Goal: Task Accomplishment & Management: Complete application form

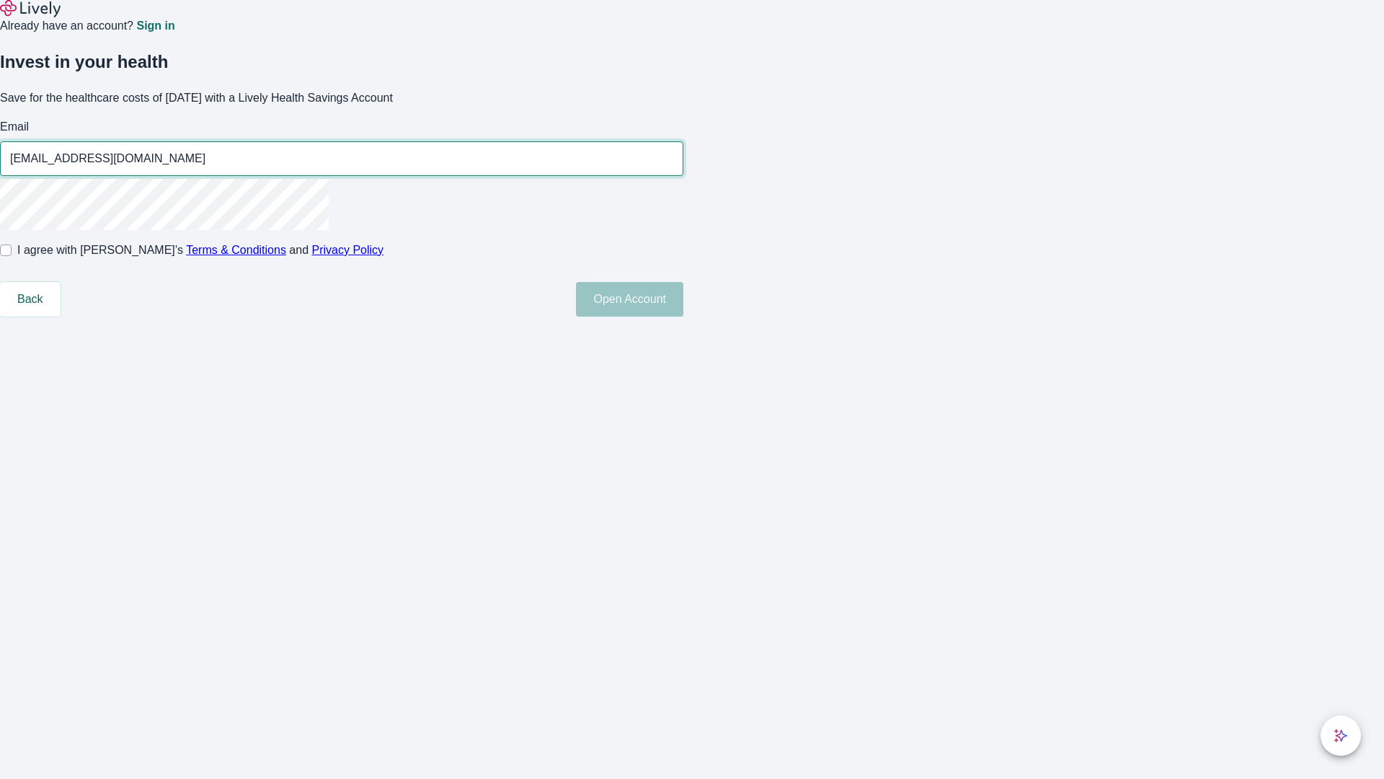
type input "[EMAIL_ADDRESS][DOMAIN_NAME]"
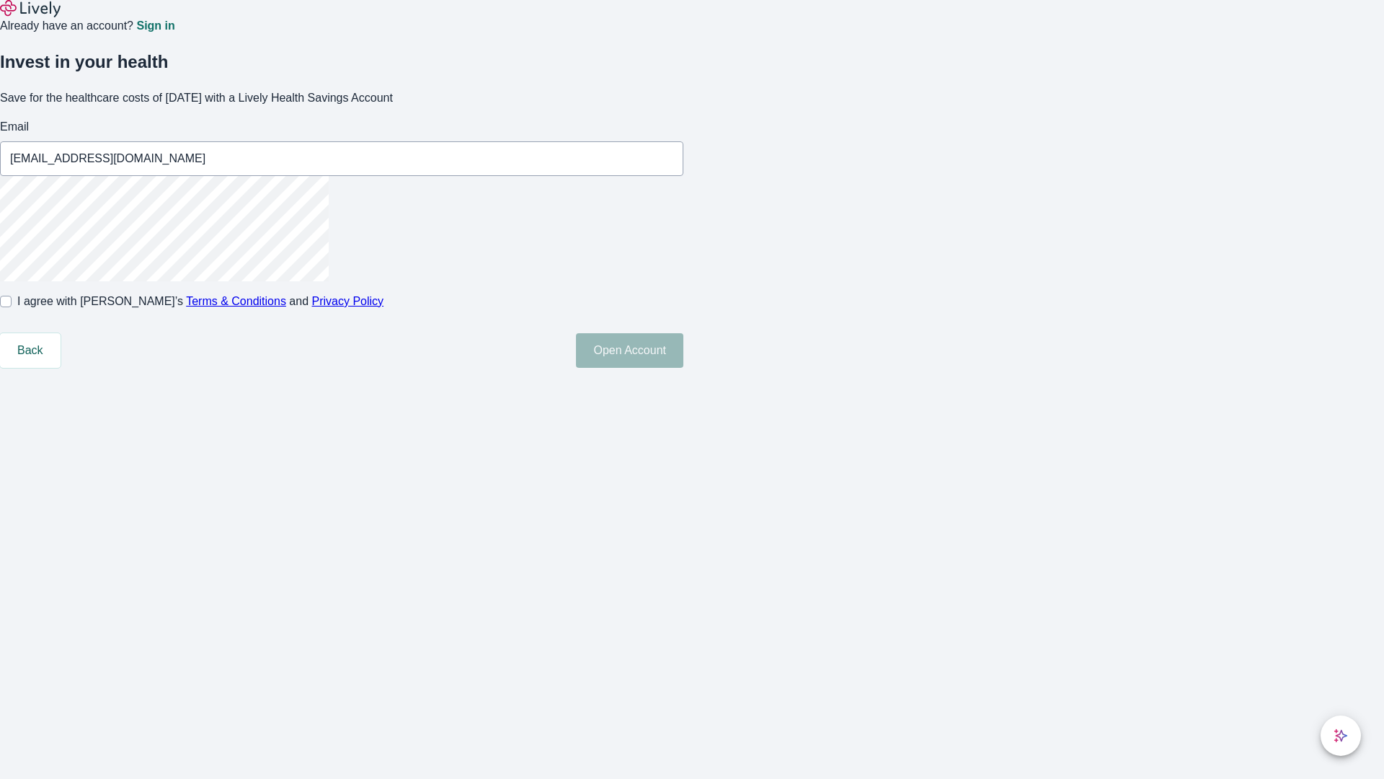
click at [12, 307] on input "I agree with Lively’s Terms & Conditions and Privacy Policy" at bounding box center [6, 302] width 12 height 12
checkbox input "true"
click at [683, 368] on button "Open Account" at bounding box center [629, 350] width 107 height 35
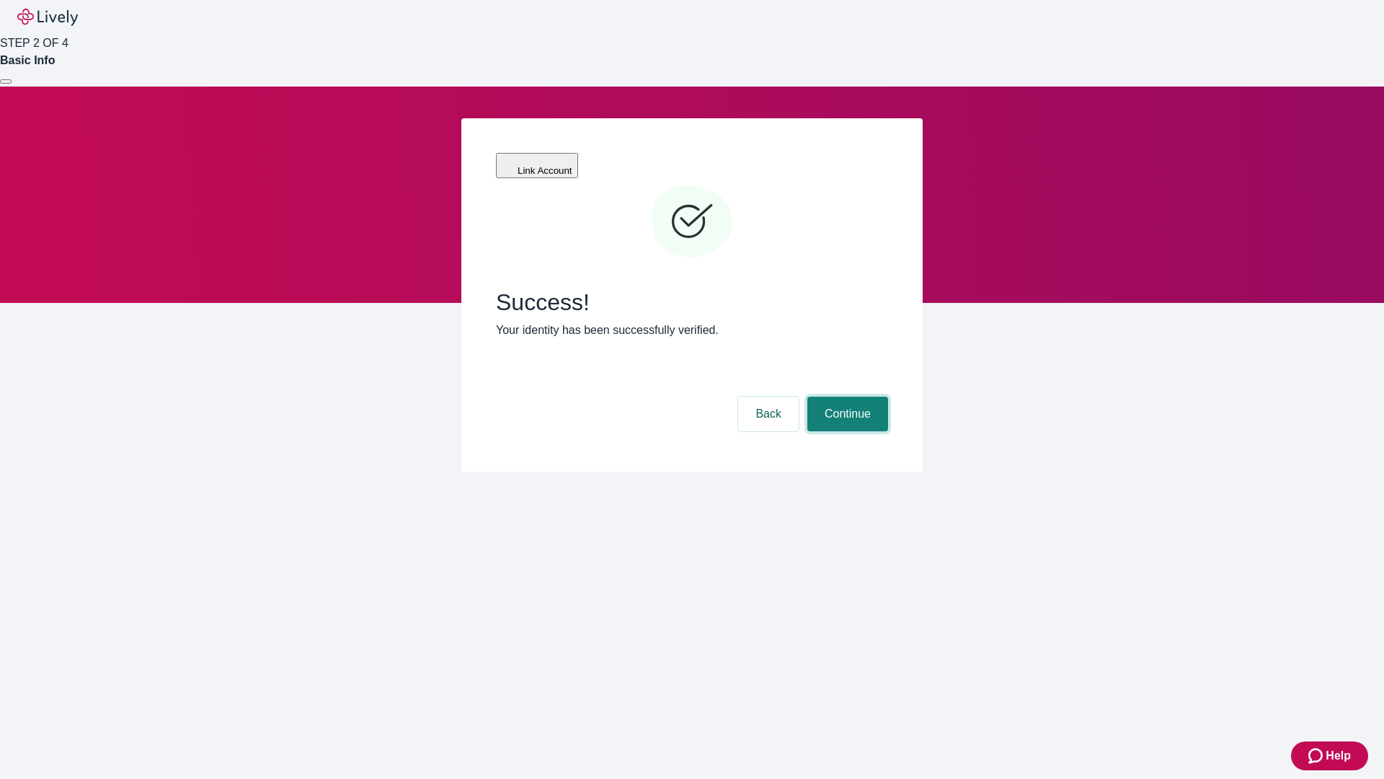
click at [846, 396] on button "Continue" at bounding box center [847, 413] width 81 height 35
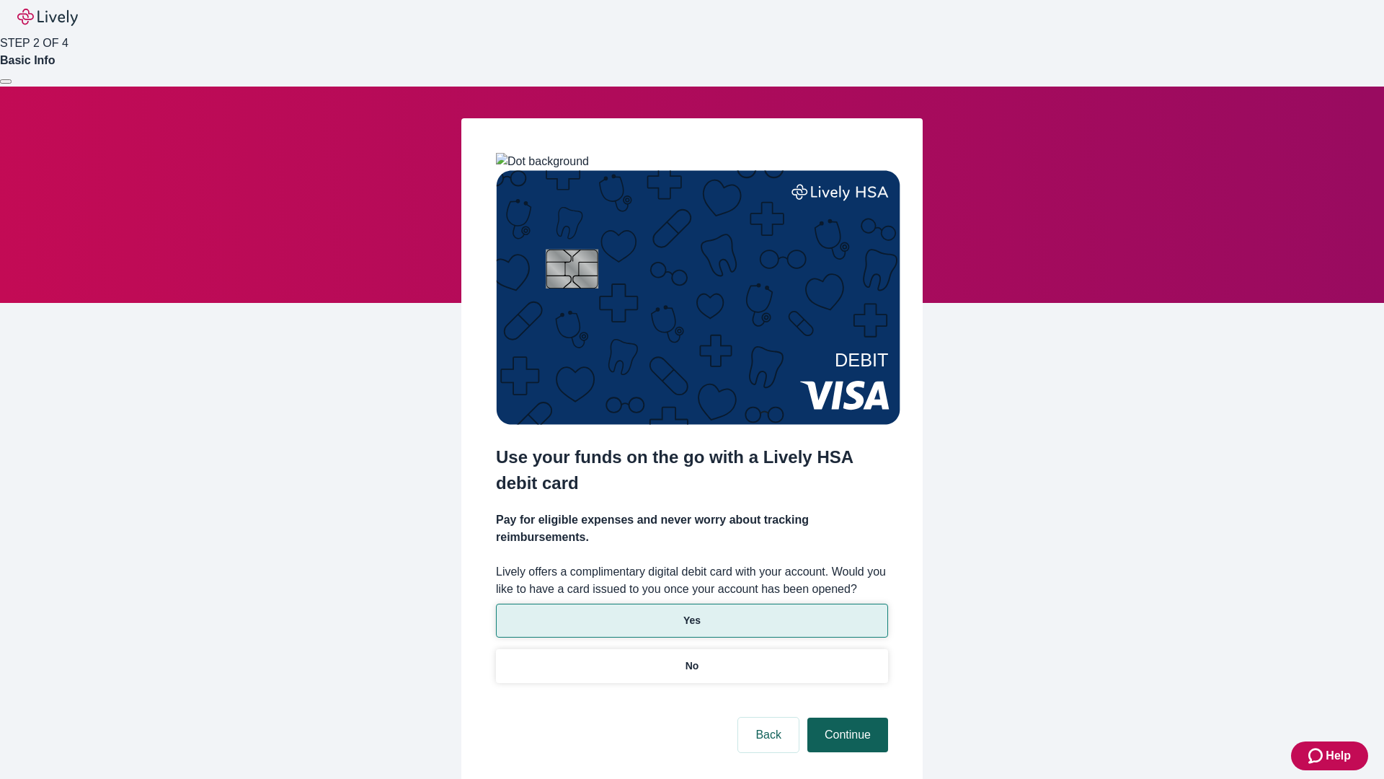
click at [691, 613] on p "Yes" at bounding box center [691, 620] width 17 height 15
click at [846, 717] on button "Continue" at bounding box center [847, 734] width 81 height 35
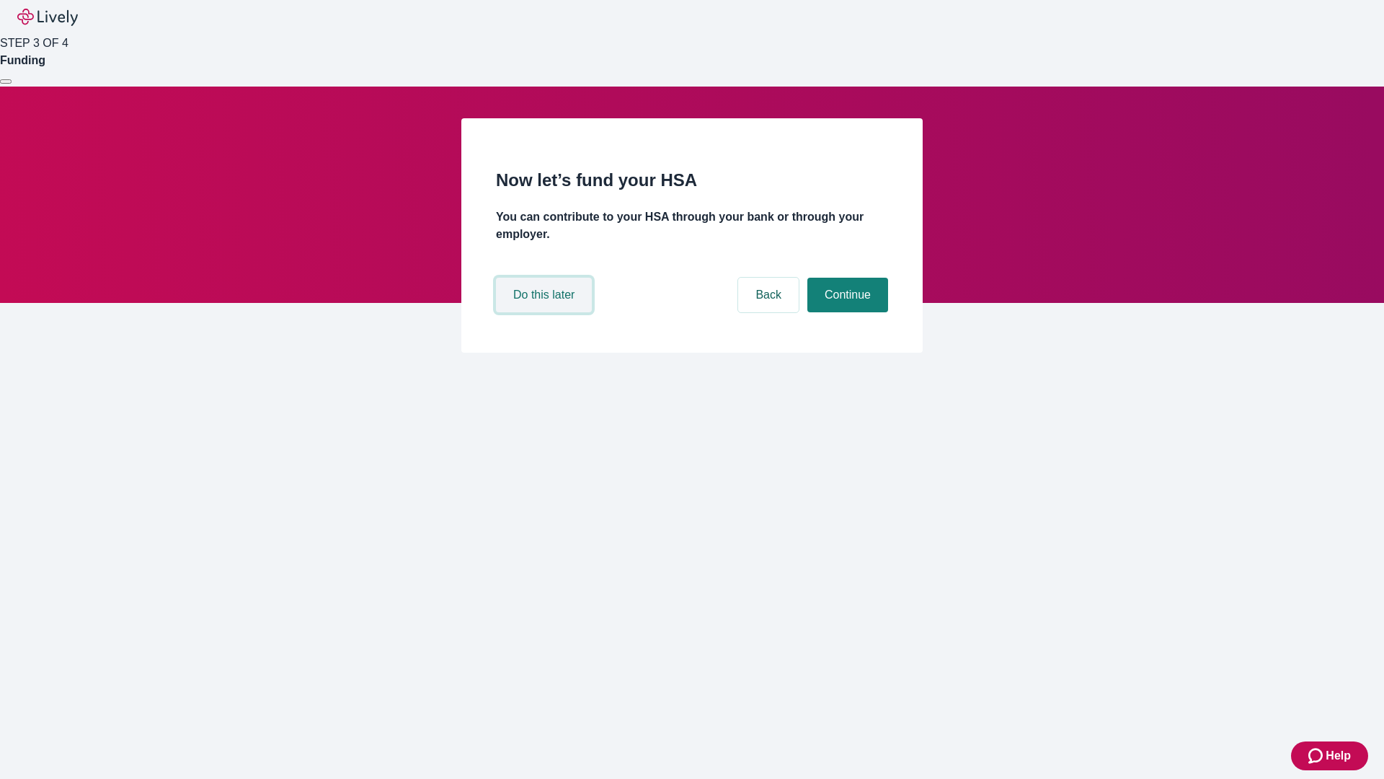
click at [546, 312] on button "Do this later" at bounding box center [544, 295] width 96 height 35
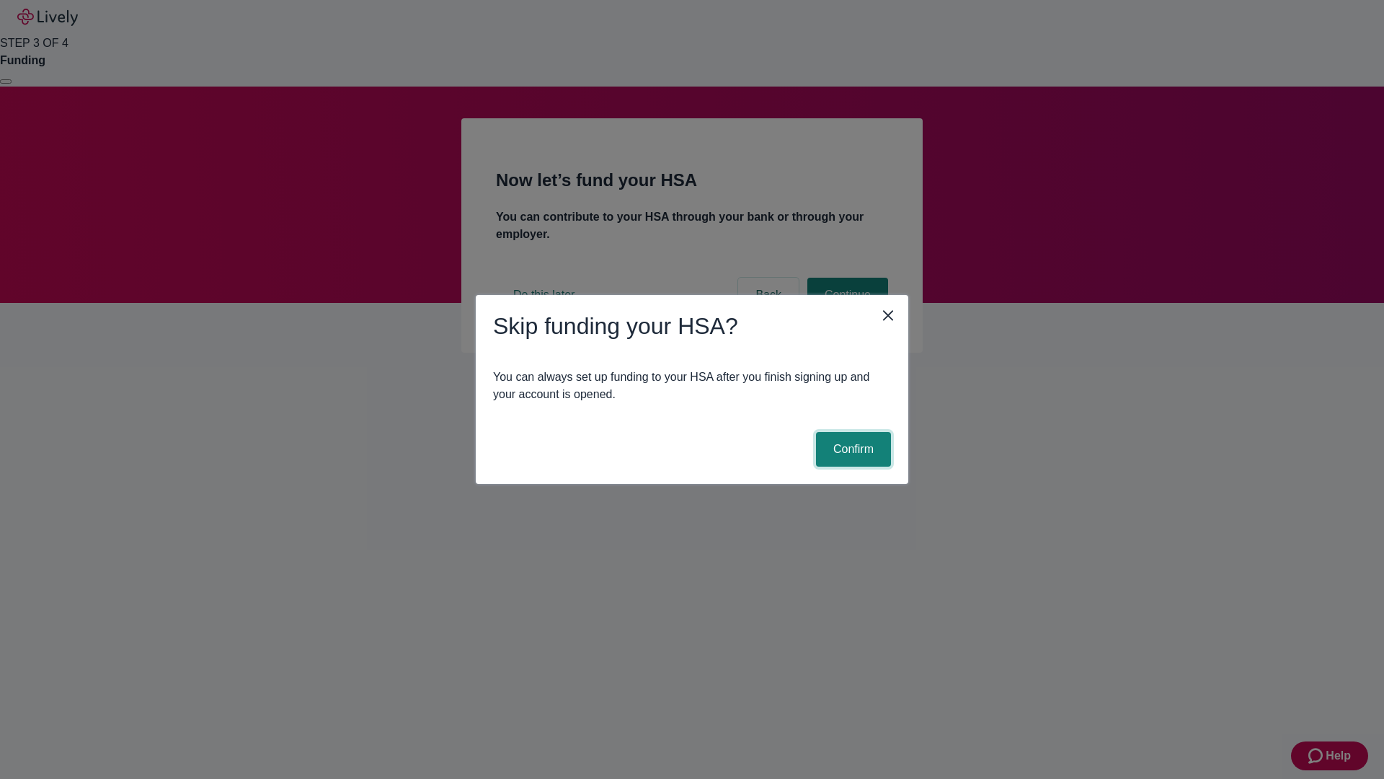
click at [851, 449] on button "Confirm" at bounding box center [853, 449] width 75 height 35
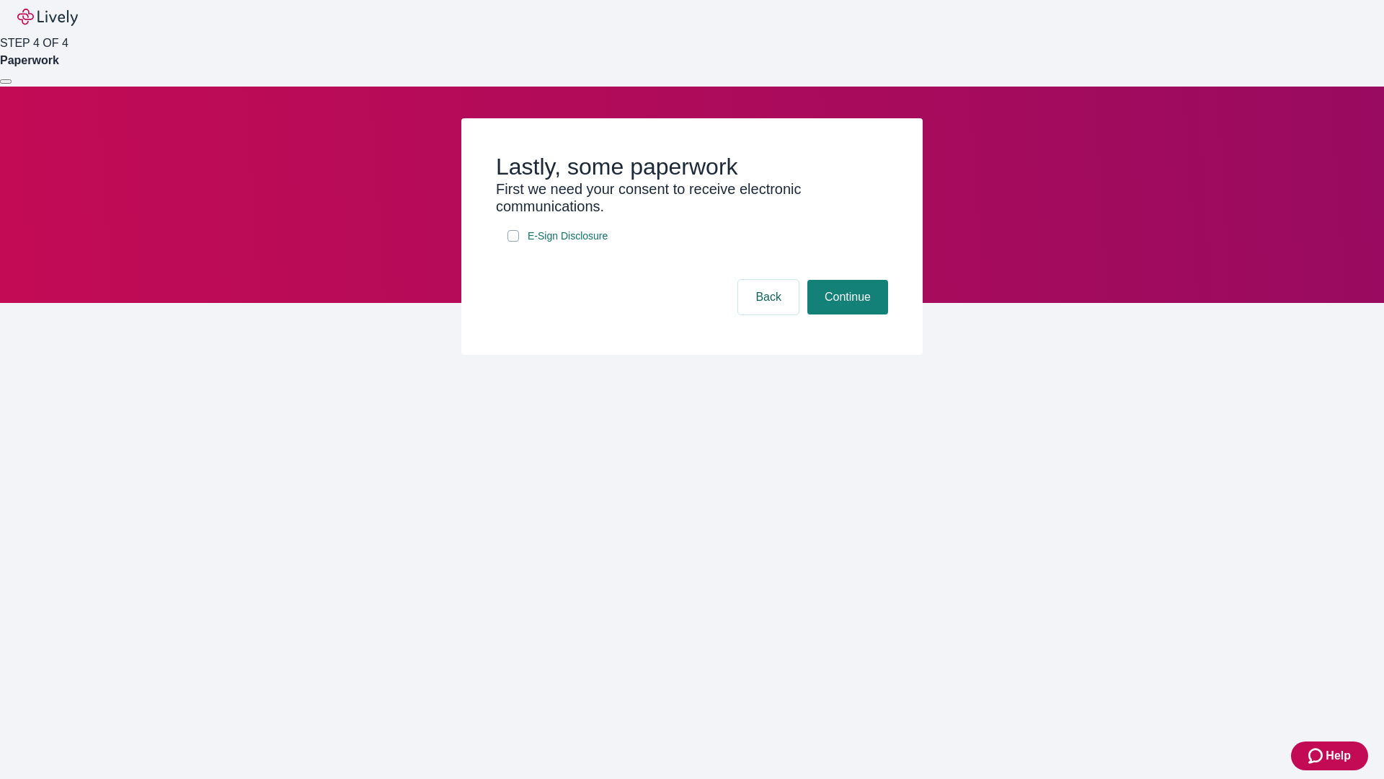
click at [513, 241] on input "E-Sign Disclosure" at bounding box center [514, 236] width 12 height 12
checkbox input "true"
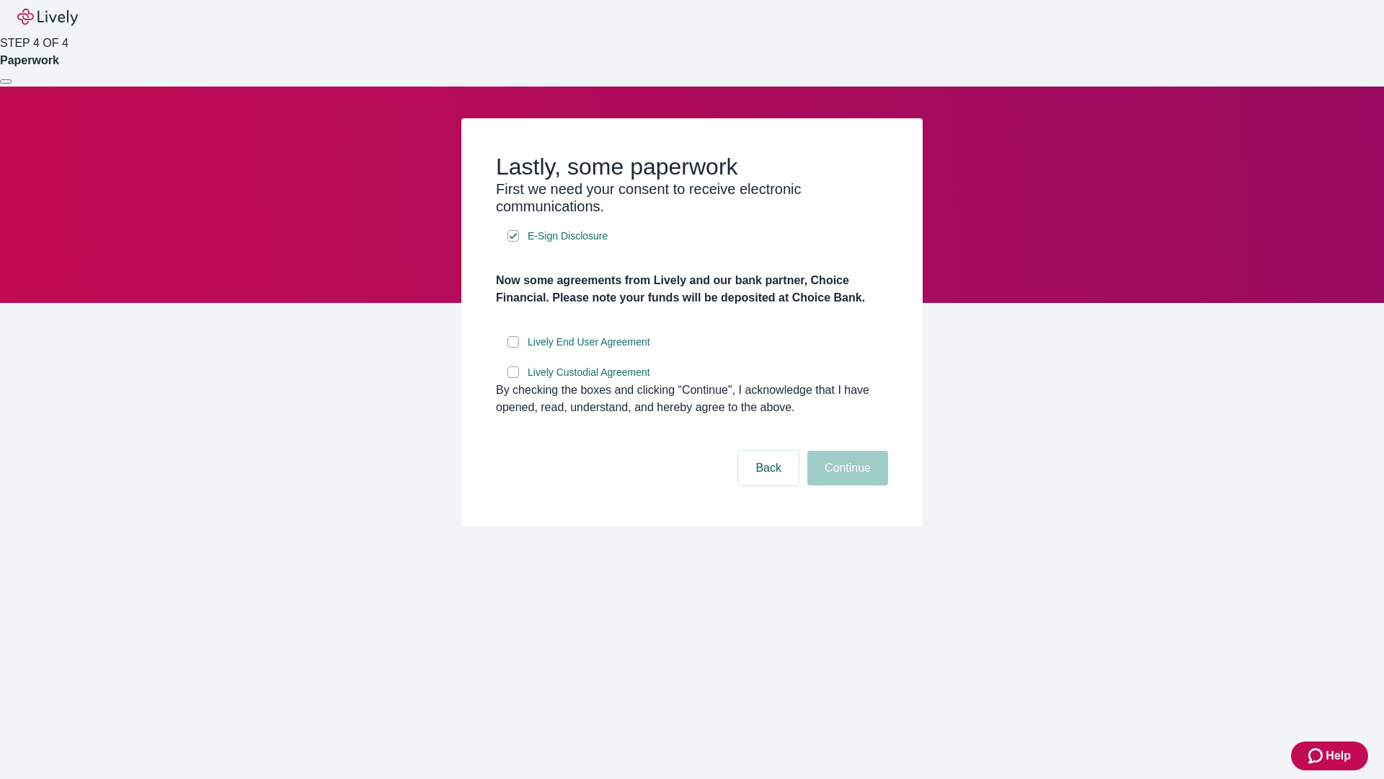
click at [513, 347] on input "Lively End User Agreement" at bounding box center [514, 342] width 12 height 12
checkbox input "true"
click at [513, 378] on input "Lively Custodial Agreement" at bounding box center [514, 372] width 12 height 12
checkbox input "true"
click at [846, 485] on button "Continue" at bounding box center [847, 468] width 81 height 35
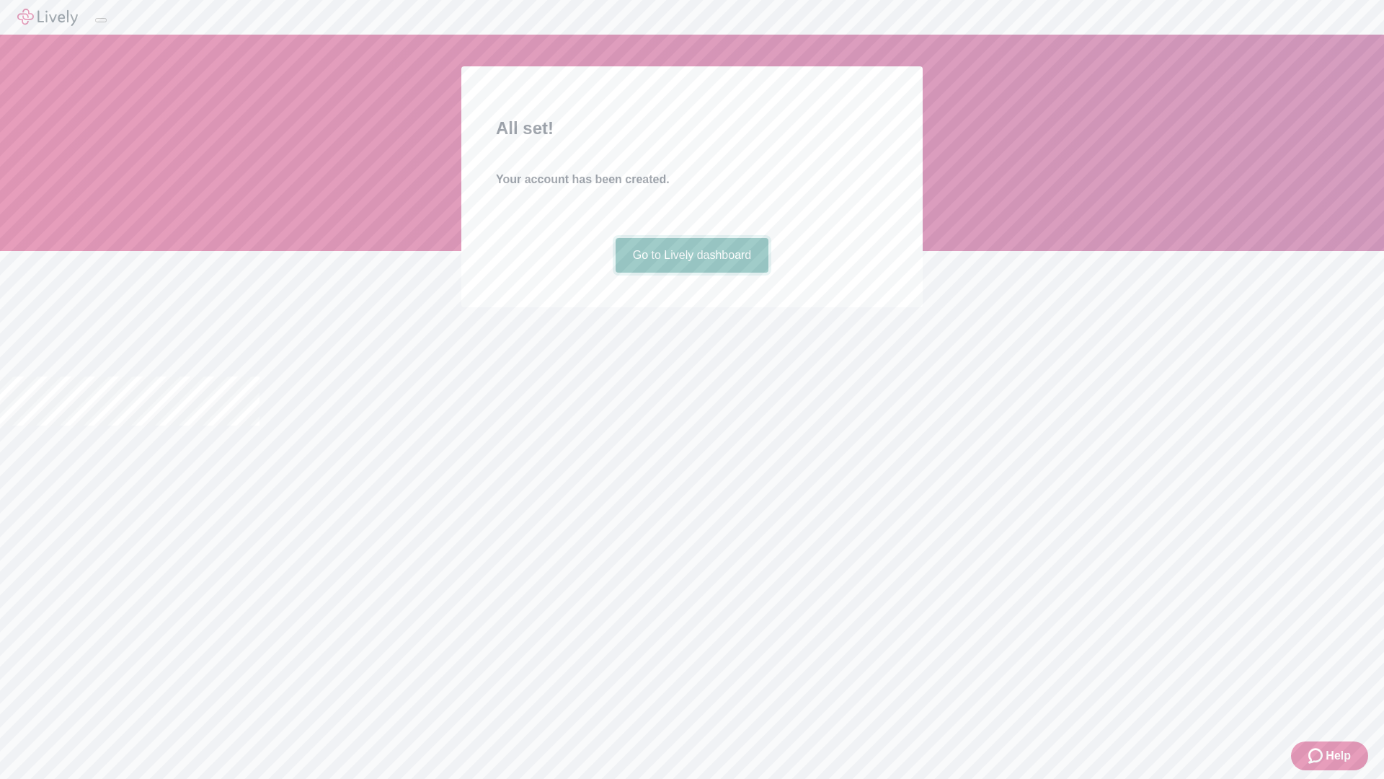
click at [691, 272] on link "Go to Lively dashboard" at bounding box center [693, 255] width 154 height 35
